Goal: Transaction & Acquisition: Purchase product/service

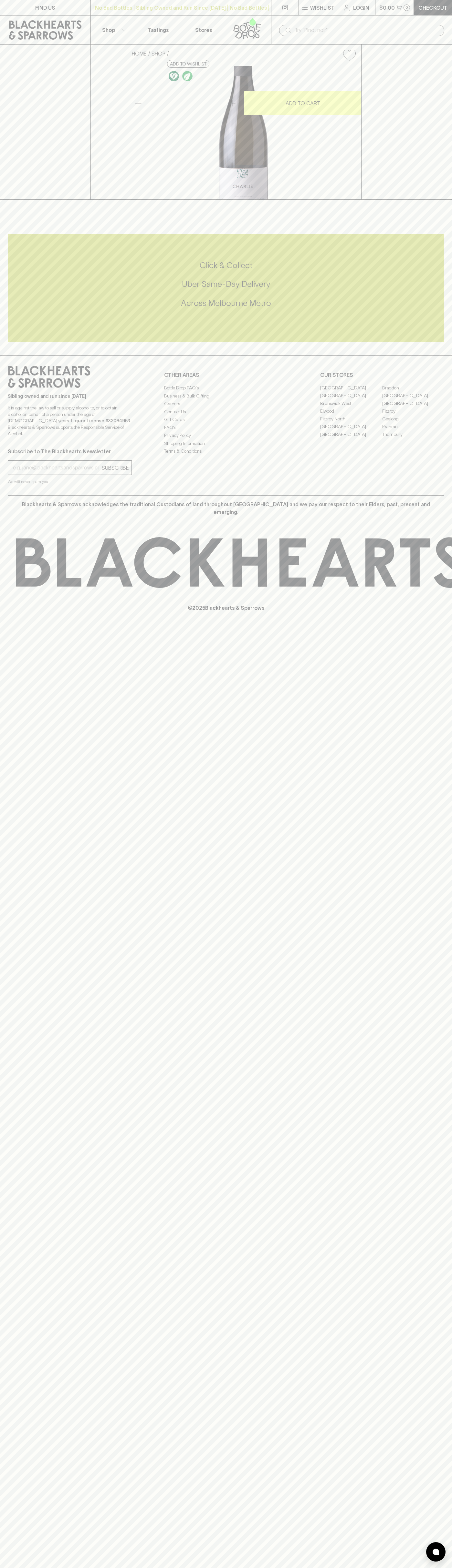
click at [360, 2] on link "Login" at bounding box center [356, 7] width 38 height 15
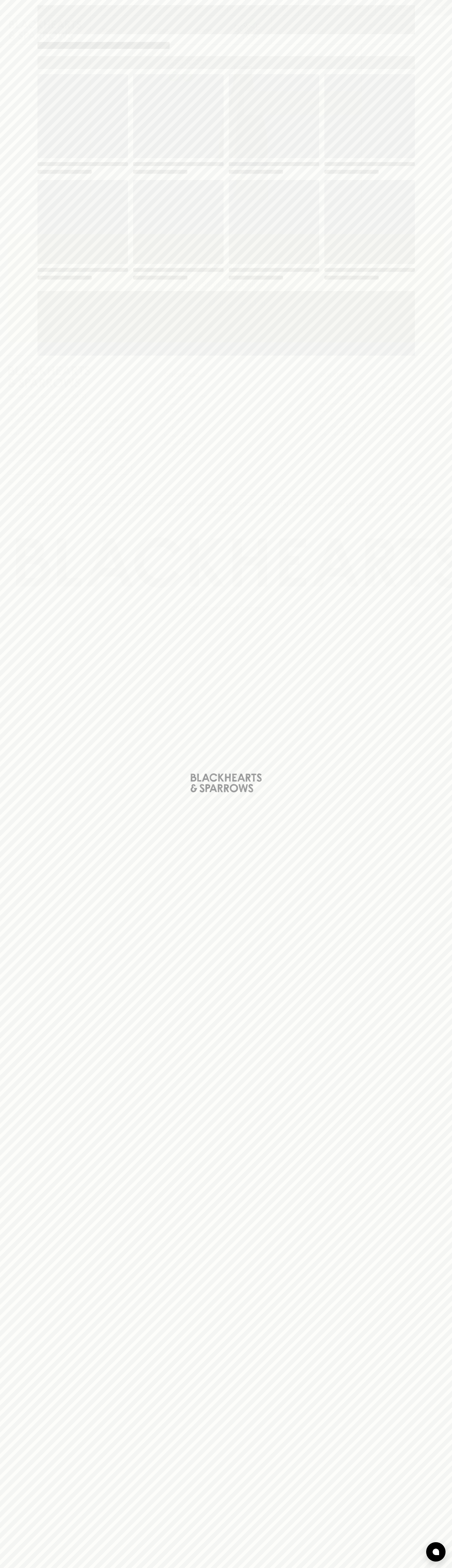
click at [441, 229] on div "Loading" at bounding box center [226, 784] width 452 height 1568
click at [171, 1567] on html "FIND US | No Bad Bottles | Sibling Owned and Run Since [DATE] | No Bad Bottles …" at bounding box center [226, 784] width 452 height 1568
click at [12, 1502] on div "Loading" at bounding box center [226, 784] width 452 height 1568
